Goal: Transaction & Acquisition: Purchase product/service

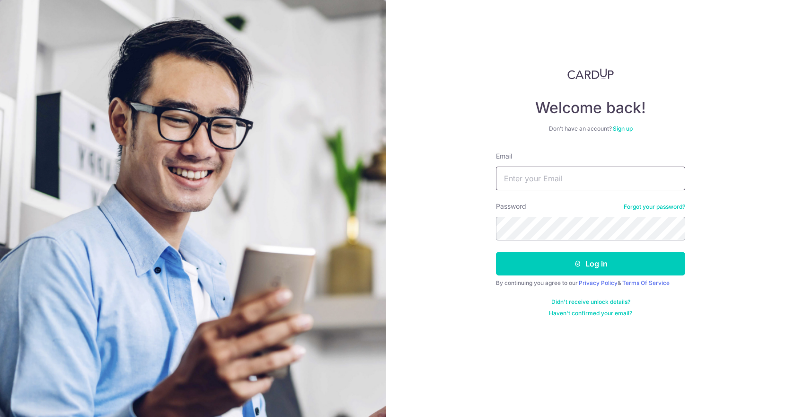
click at [579, 188] on input "Email" at bounding box center [590, 179] width 189 height 24
type input "[PERSON_NAME][EMAIL_ADDRESS][DOMAIN_NAME]"
click at [496, 252] on button "Log in" at bounding box center [590, 264] width 189 height 24
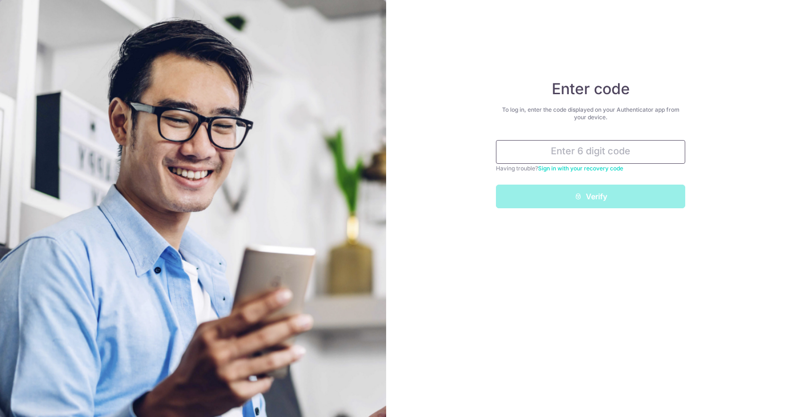
click at [642, 148] on input "text" at bounding box center [590, 152] width 189 height 24
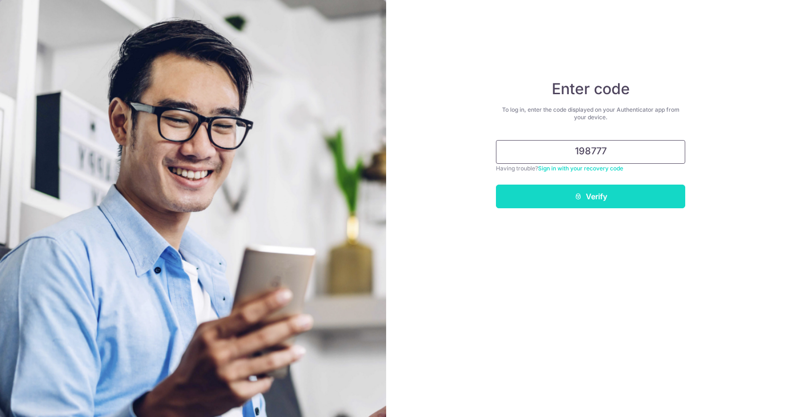
type input "198777"
click at [618, 193] on button "Verify" at bounding box center [590, 197] width 189 height 24
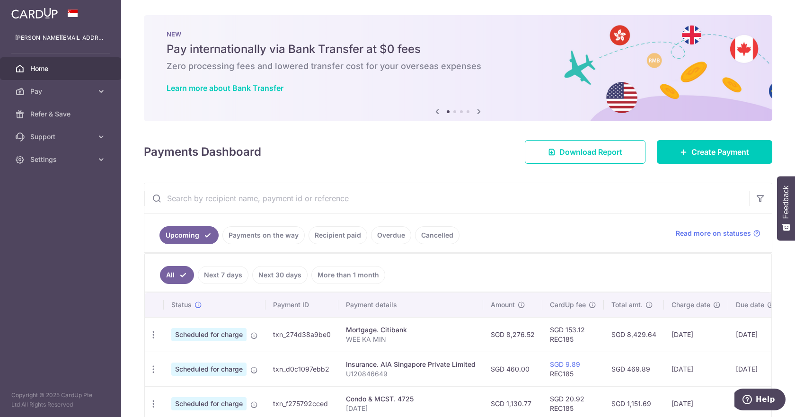
click at [401, 361] on div "Insurance. AIA Singapore Private Limited" at bounding box center [411, 364] width 130 height 9
click at [281, 238] on link "Payments on the way" at bounding box center [263, 235] width 82 height 18
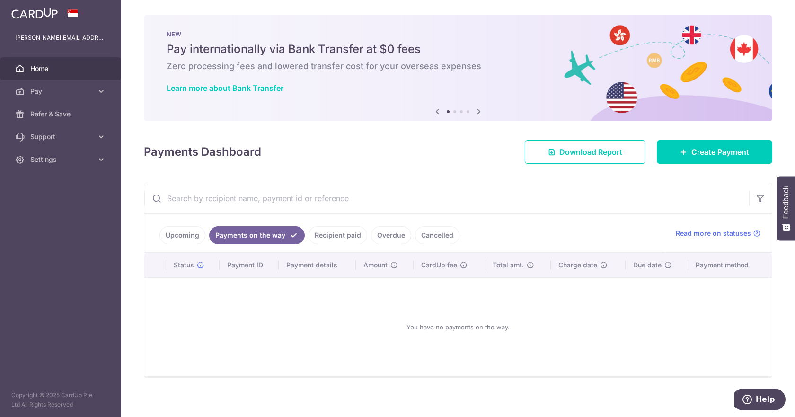
click at [341, 235] on link "Recipient paid" at bounding box center [337, 235] width 59 height 18
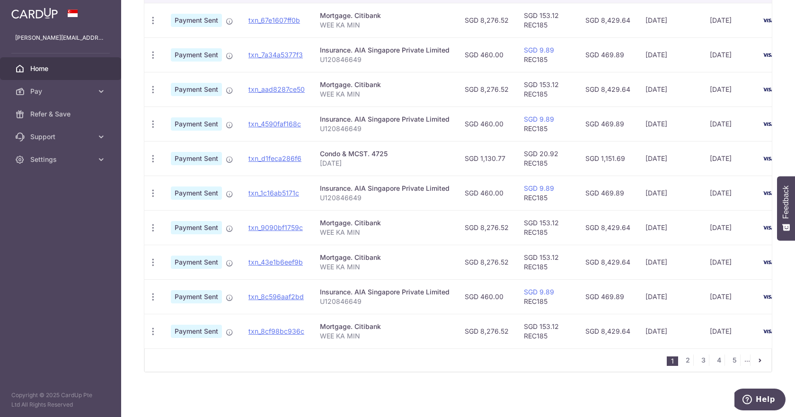
scroll to position [251, 0]
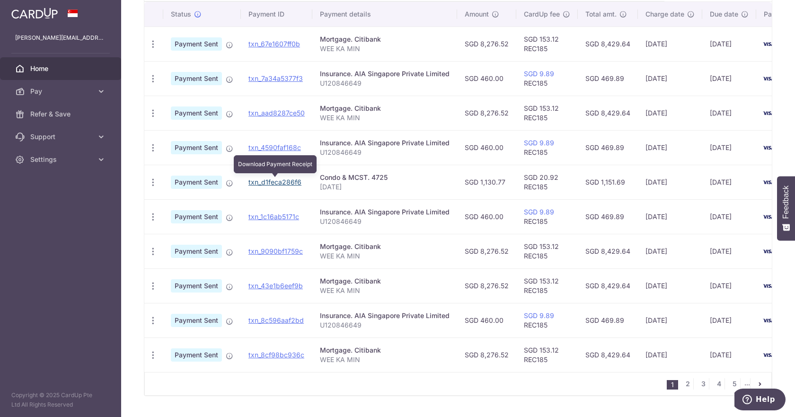
drag, startPoint x: 281, startPoint y: 180, endPoint x: 433, endPoint y: 34, distance: 210.8
click at [281, 180] on link "txn_d1feca286f6" at bounding box center [274, 182] width 53 height 8
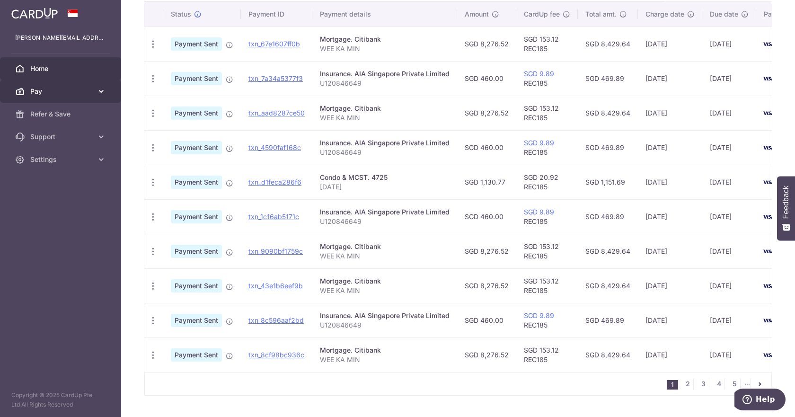
click at [95, 88] on link "Pay" at bounding box center [60, 91] width 121 height 23
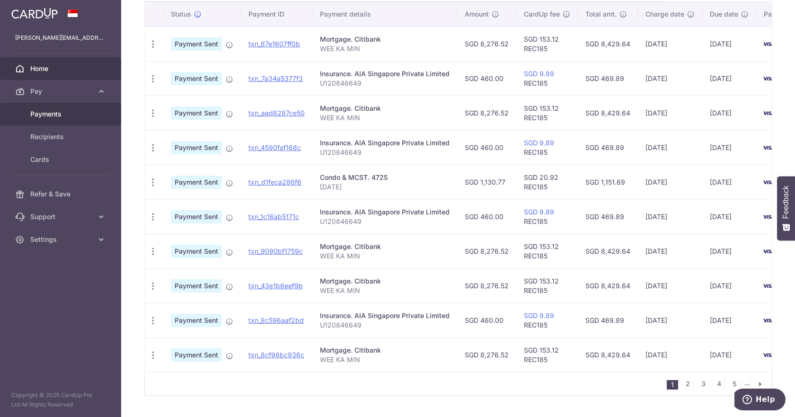
click at [65, 114] on span "Payments" at bounding box center [61, 113] width 62 height 9
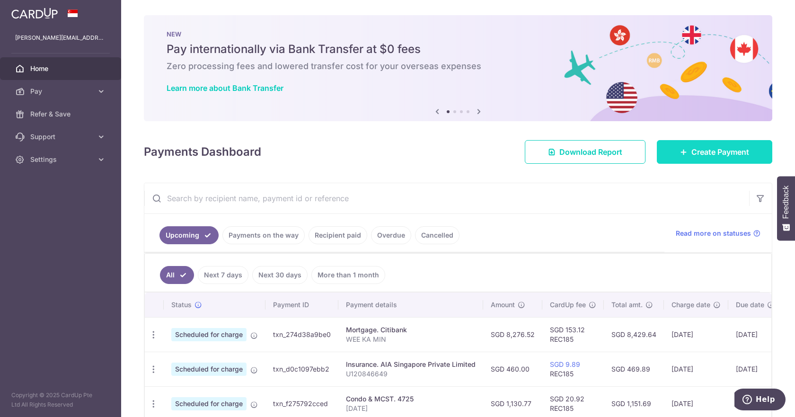
click at [756, 163] on link "Create Payment" at bounding box center [714, 152] width 115 height 24
